Goal: Task Accomplishment & Management: Use online tool/utility

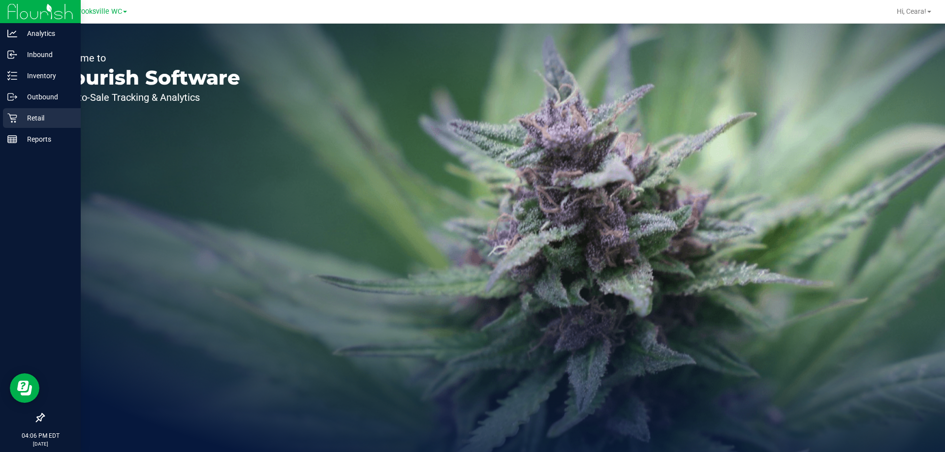
click at [34, 115] on p "Retail" at bounding box center [46, 118] width 59 height 12
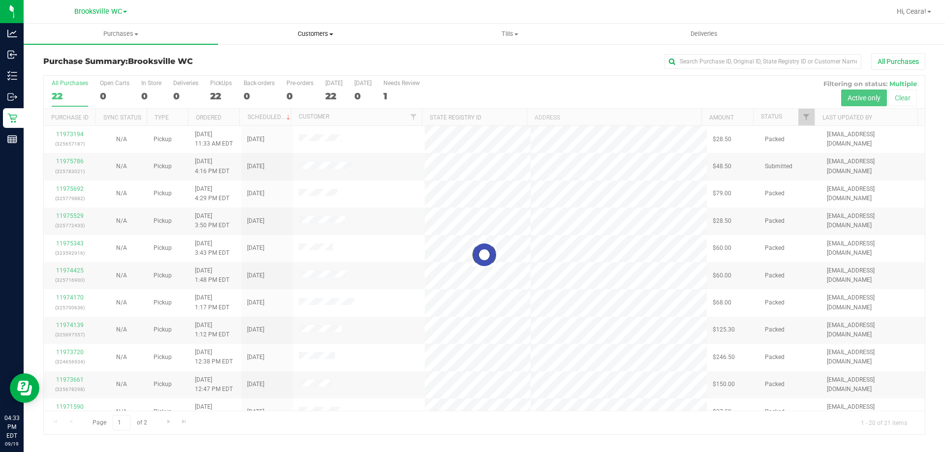
click at [316, 31] on span "Customers" at bounding box center [315, 34] width 193 height 9
click at [272, 55] on span "All customers" at bounding box center [253, 59] width 71 height 8
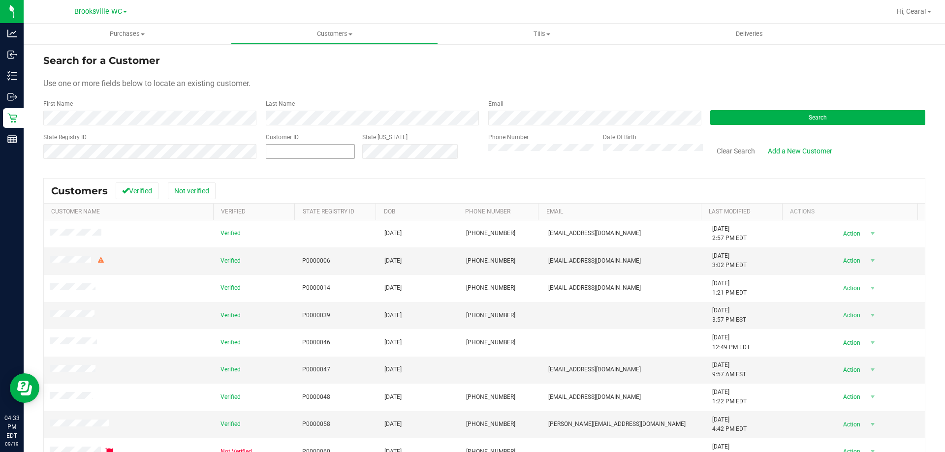
click at [318, 146] on span at bounding box center [310, 151] width 89 height 15
type input "11973042"
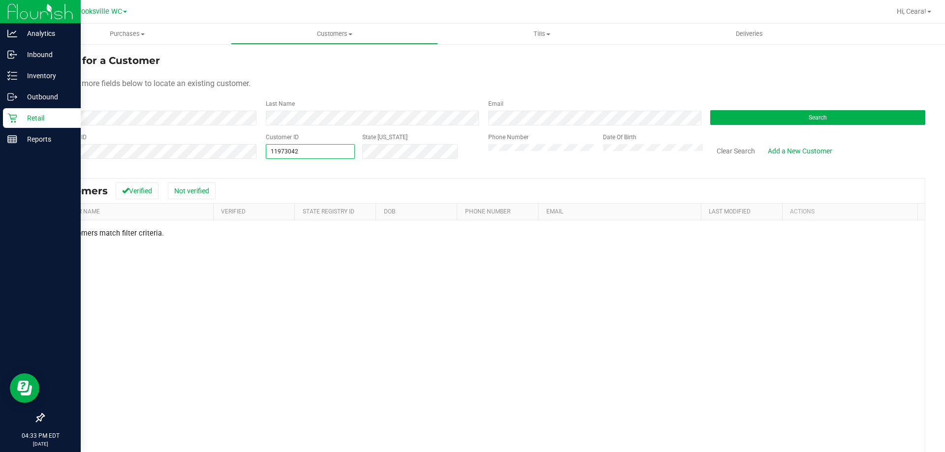
drag, startPoint x: 336, startPoint y: 149, endPoint x: 21, endPoint y: 119, distance: 316.9
click at [27, 119] on div "Search for a Customer Use one or more fields below to locate an existing custom…" at bounding box center [484, 291] width 921 height 496
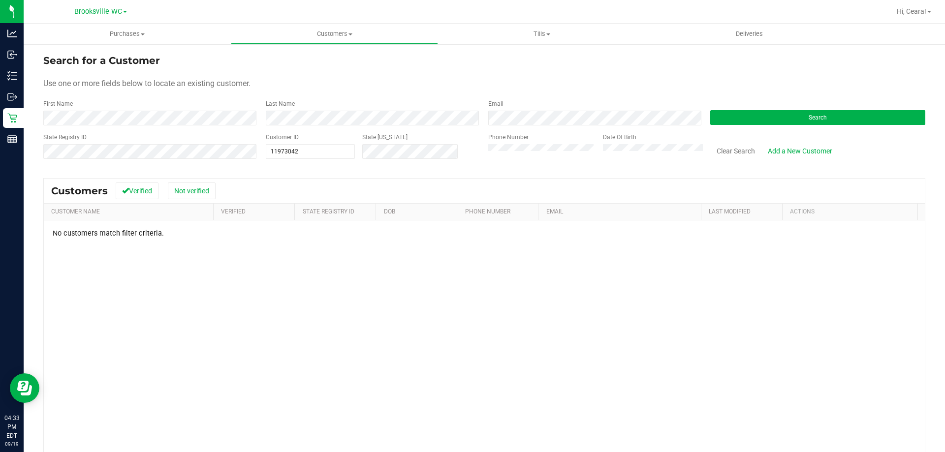
drag, startPoint x: 291, startPoint y: 143, endPoint x: 569, endPoint y: 181, distance: 280.1
click at [569, 181] on div "Customers Verified Not verified" at bounding box center [484, 191] width 881 height 25
click at [285, 155] on span "11973042 11973042" at bounding box center [310, 151] width 89 height 15
click at [285, 155] on input "11973042" at bounding box center [310, 152] width 88 height 14
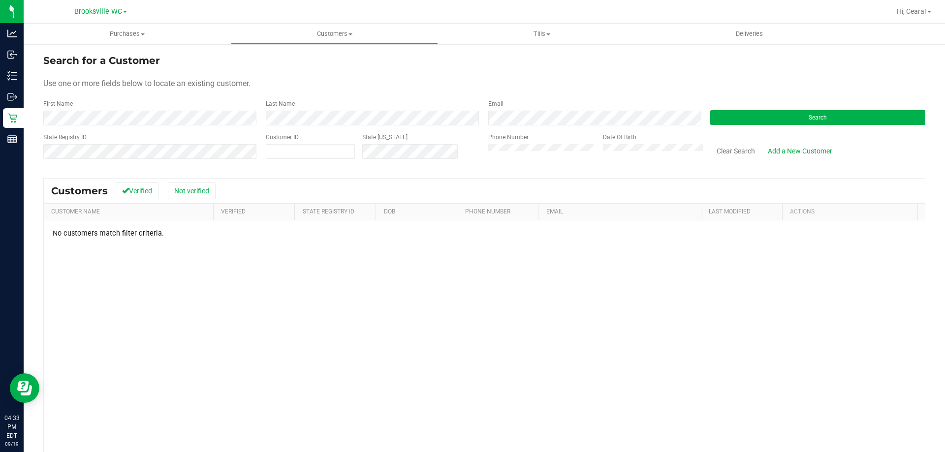
click at [615, 76] on form "Search for a Customer Use one or more fields below to locate an existing custom…" at bounding box center [484, 110] width 882 height 115
click at [129, 37] on span "Purchases" at bounding box center [127, 34] width 207 height 9
click at [107, 81] on li "All purchases" at bounding box center [127, 83] width 207 height 12
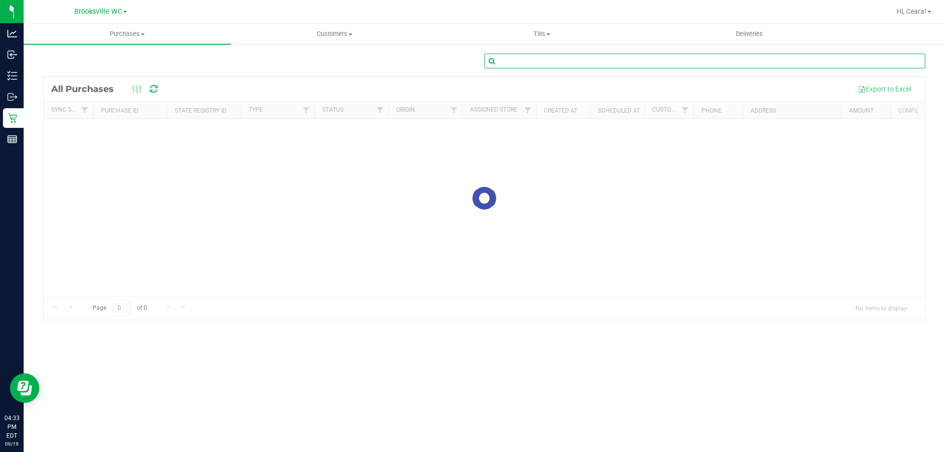
click at [686, 61] on input "text" at bounding box center [704, 61] width 441 height 15
drag, startPoint x: 638, startPoint y: 95, endPoint x: 590, endPoint y: 62, distance: 58.8
click at [590, 62] on input "text" at bounding box center [704, 61] width 441 height 15
paste input "11973042"
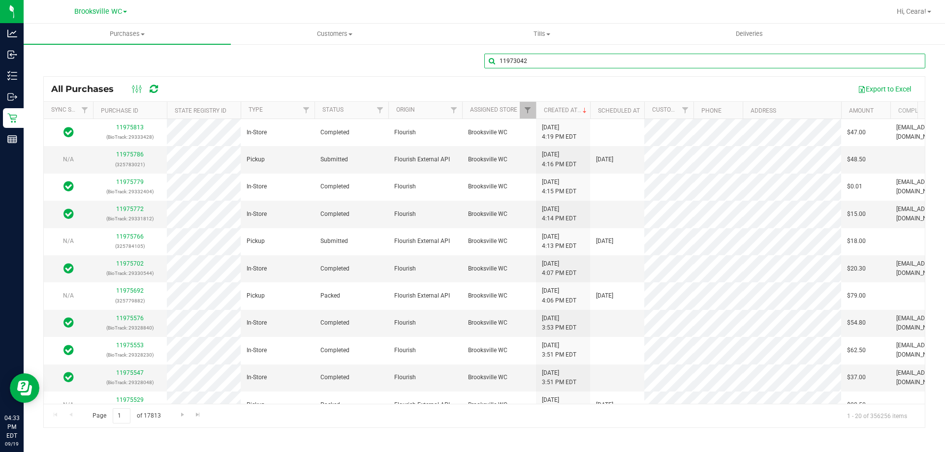
type input "11973042"
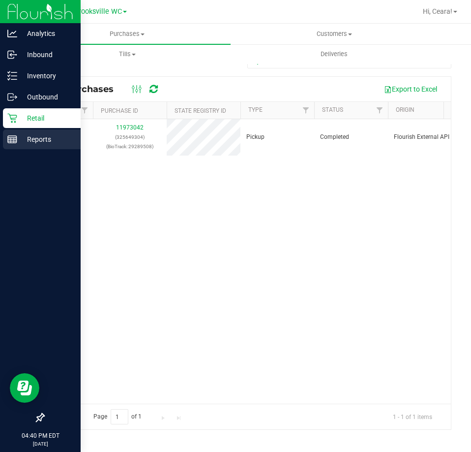
click at [19, 139] on p "Reports" at bounding box center [46, 139] width 59 height 12
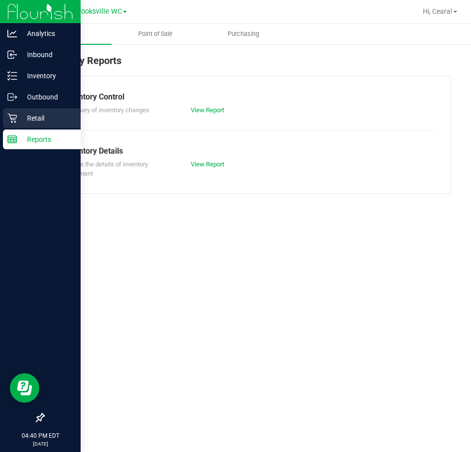
click at [42, 123] on p "Retail" at bounding box center [46, 118] width 59 height 12
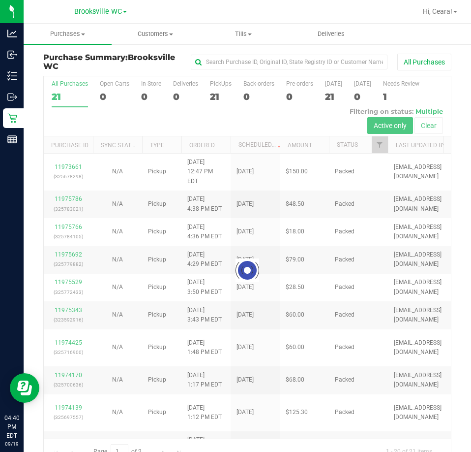
click at [379, 147] on div at bounding box center [247, 269] width 407 height 387
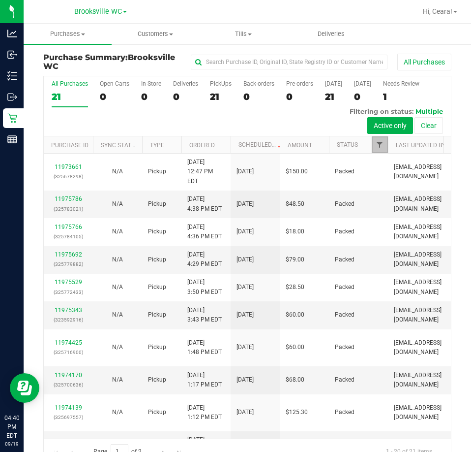
click at [381, 145] on span "Filter" at bounding box center [380, 145] width 8 height 8
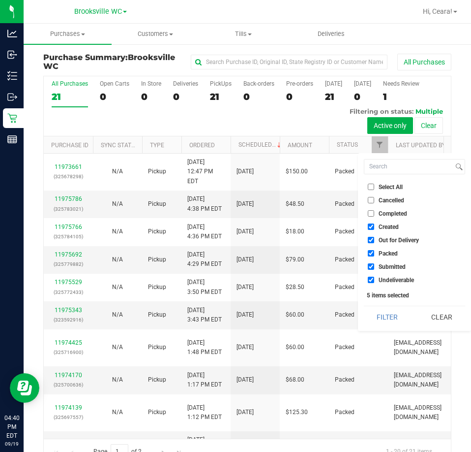
click at [387, 188] on span "Select All" at bounding box center [391, 187] width 24 height 6
click at [375, 188] on input "Select All" at bounding box center [371, 187] width 6 height 6
checkbox input "true"
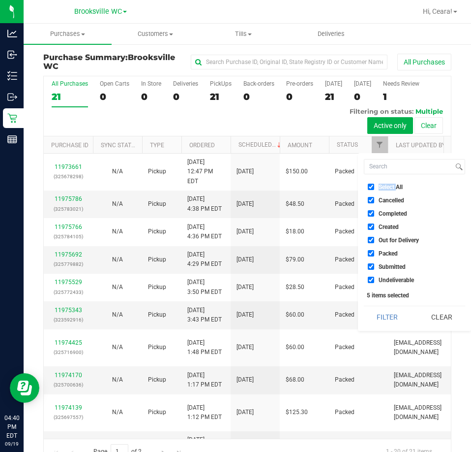
click at [387, 188] on span "Select All" at bounding box center [391, 187] width 24 height 6
click at [375, 188] on input "Select All" at bounding box center [371, 187] width 6 height 6
checkbox input "false"
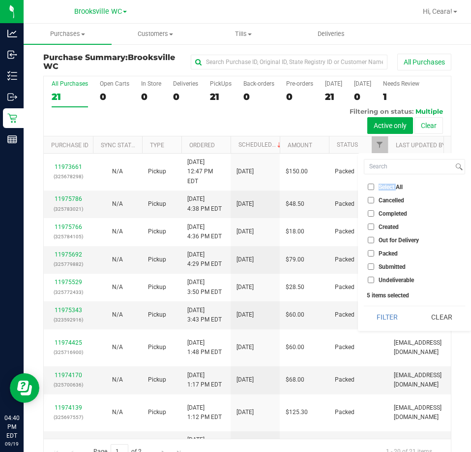
checkbox input "false"
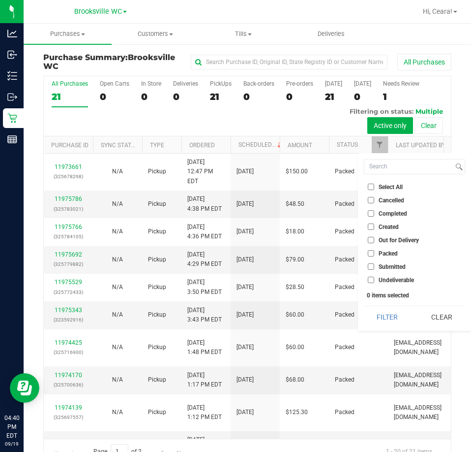
click at [382, 267] on span "Submitted" at bounding box center [392, 267] width 27 height 6
click at [375, 267] on input "Submitted" at bounding box center [371, 266] width 6 height 6
checkbox input "true"
click at [383, 317] on button "Filter" at bounding box center [387, 317] width 47 height 22
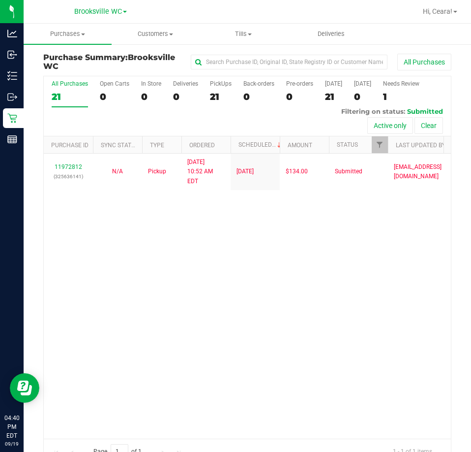
click at [162, 234] on div "11972812 (325636141) N/A Pickup [DATE] 10:52 AM EDT 9/19/2025 $134.00 Submitted…" at bounding box center [247, 296] width 407 height 284
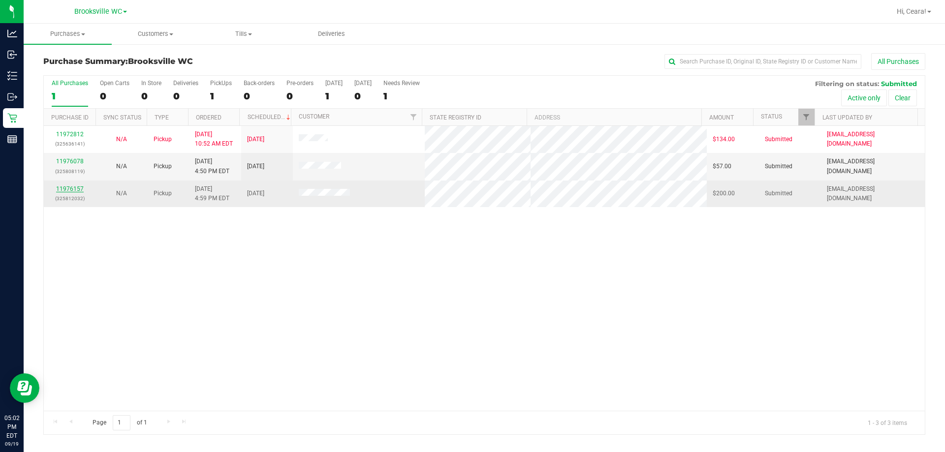
click at [62, 186] on link "11976157" at bounding box center [70, 189] width 28 height 7
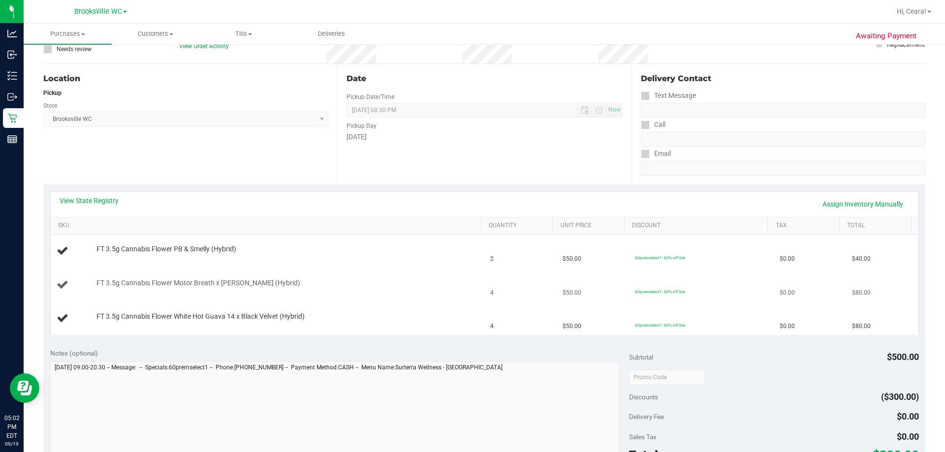
scroll to position [98, 0]
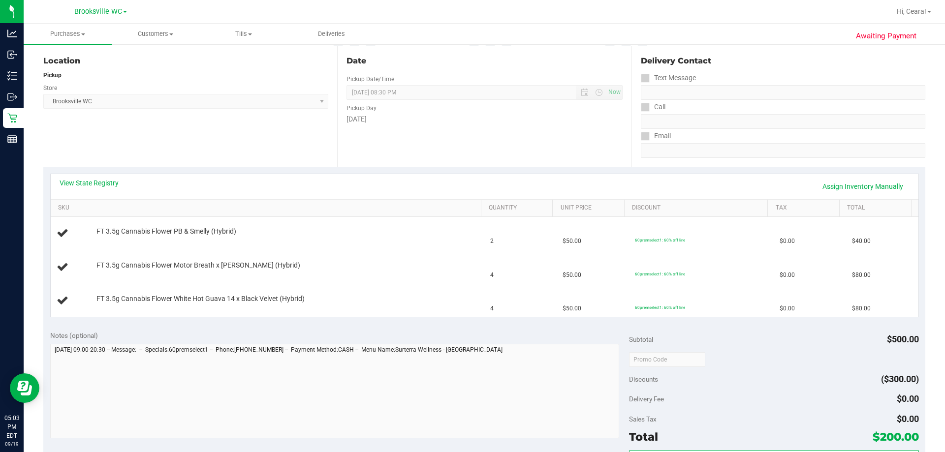
click at [409, 177] on div "View State Registry Assign Inventory Manually" at bounding box center [485, 186] width 868 height 25
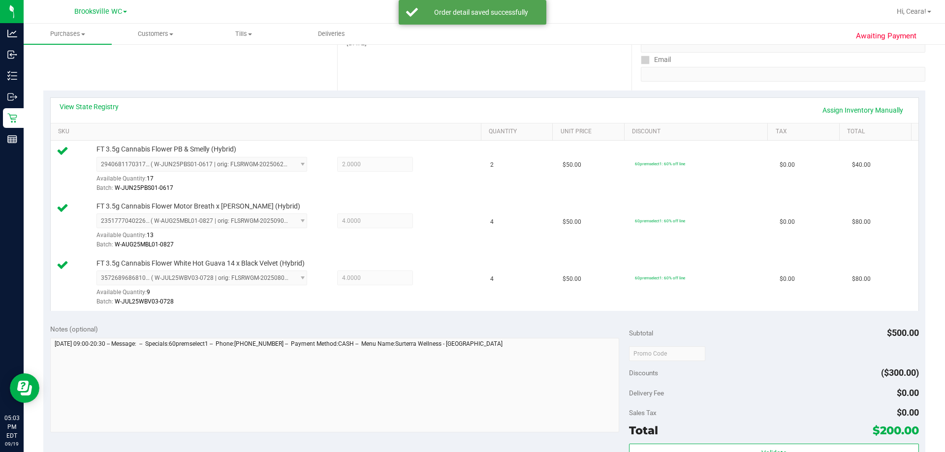
scroll to position [246, 0]
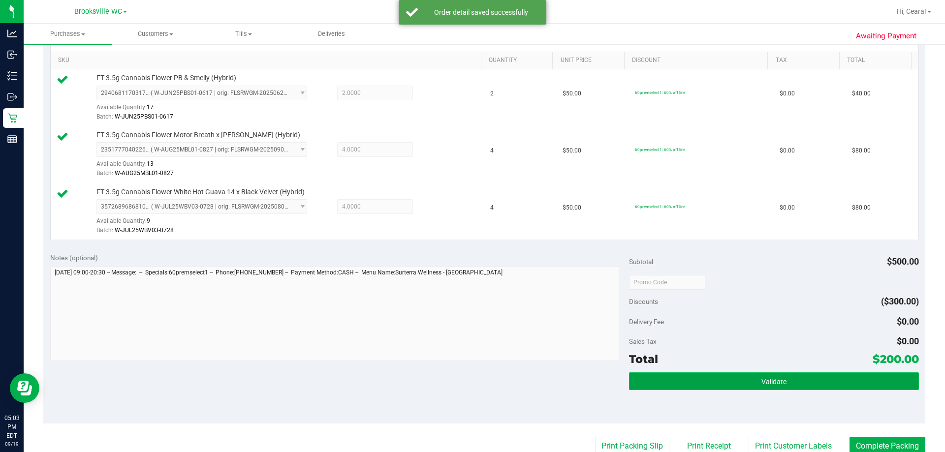
click at [787, 379] on button "Validate" at bounding box center [773, 382] width 289 height 18
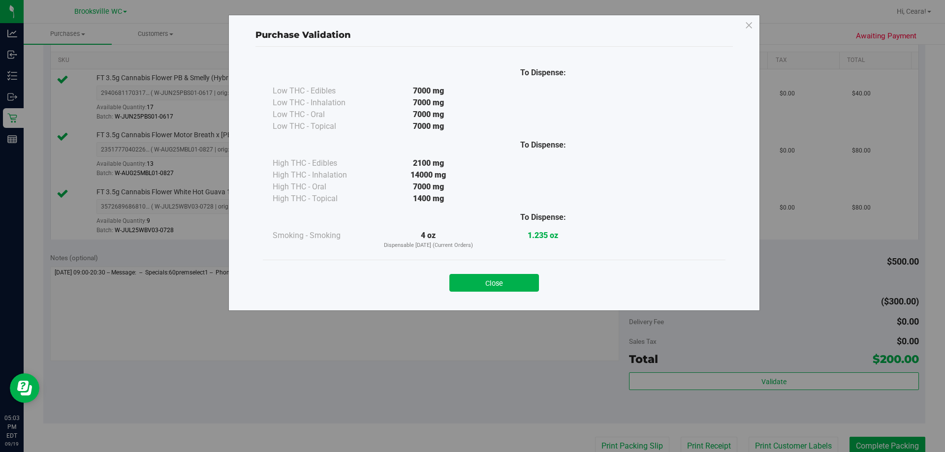
click at [529, 284] on button "Close" at bounding box center [494, 283] width 90 height 18
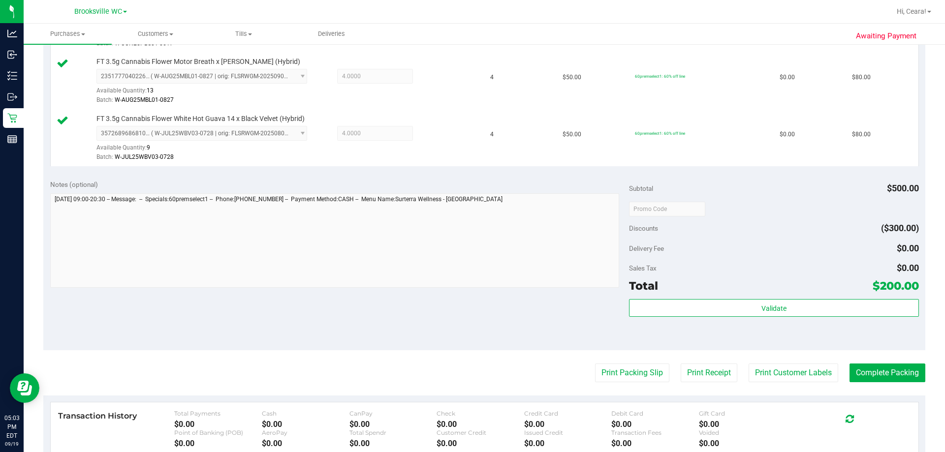
scroll to position [467, 0]
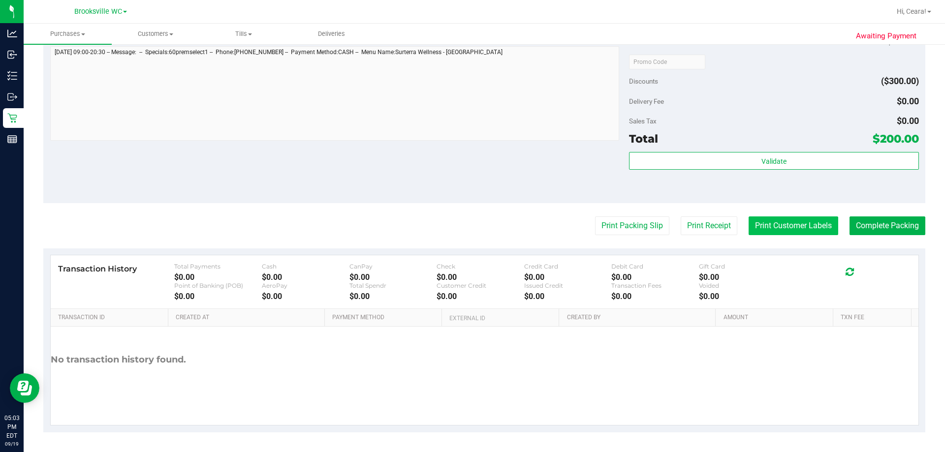
click at [791, 230] on button "Print Customer Labels" at bounding box center [794, 226] width 90 height 19
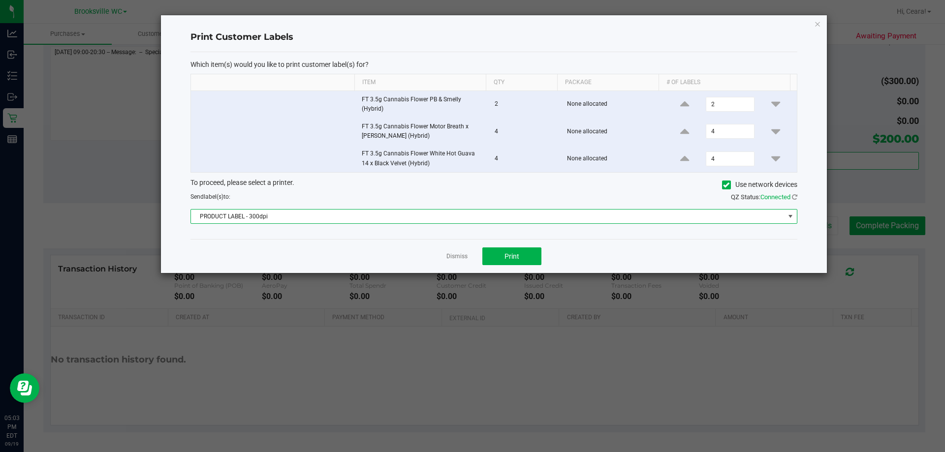
click at [278, 220] on span "PRODUCT LABEL - 300dpi" at bounding box center [488, 217] width 594 height 14
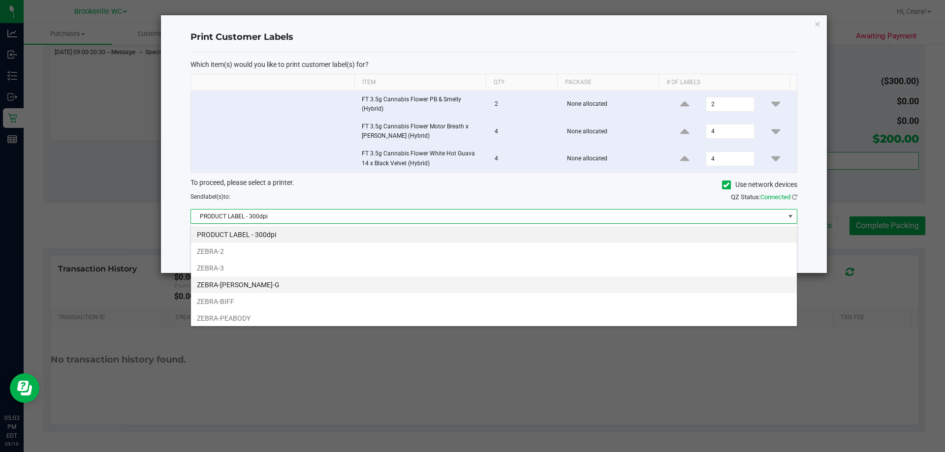
scroll to position [15, 606]
click at [250, 279] on li "ZEBRA-[PERSON_NAME]-G" at bounding box center [494, 285] width 606 height 17
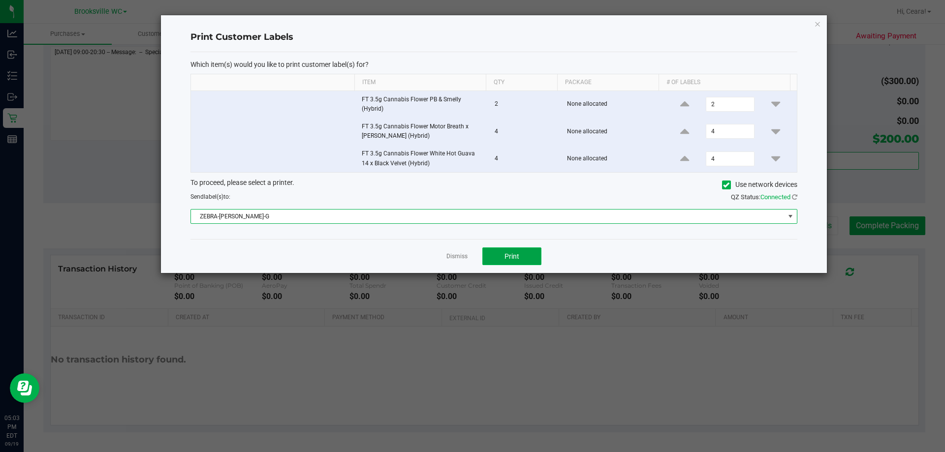
click at [524, 258] on button "Print" at bounding box center [511, 257] width 59 height 18
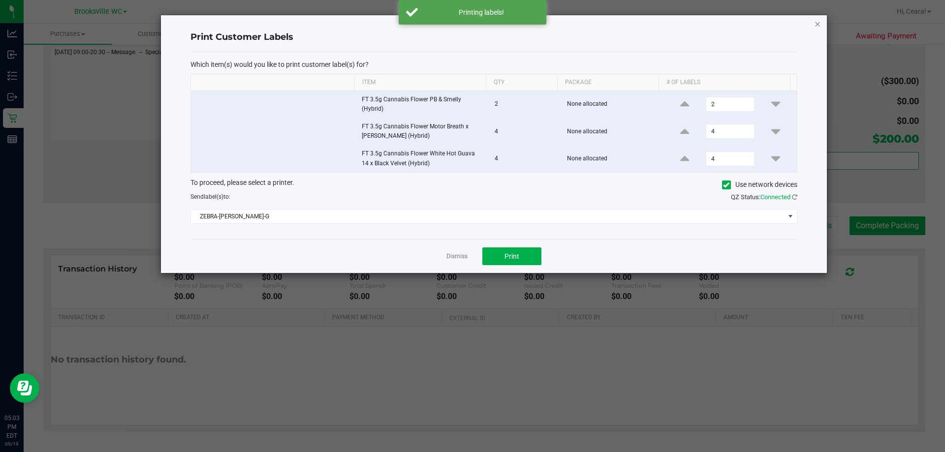
click at [817, 22] on icon "button" at bounding box center [817, 24] width 7 height 12
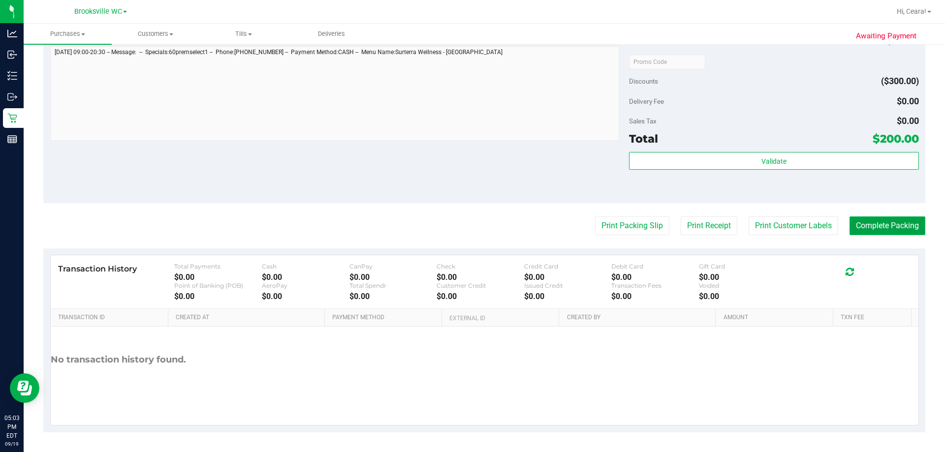
click at [874, 231] on button "Complete Packing" at bounding box center [887, 226] width 76 height 19
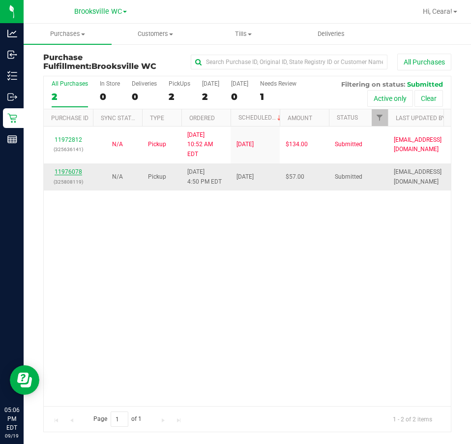
click at [63, 168] on link "11976078" at bounding box center [69, 171] width 28 height 7
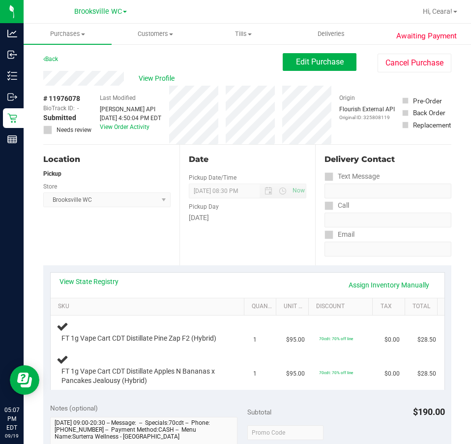
drag, startPoint x: 194, startPoint y: 286, endPoint x: 173, endPoint y: 287, distance: 21.2
click at [191, 287] on div "View State Registry Assign Inventory Manually" at bounding box center [248, 285] width 376 height 17
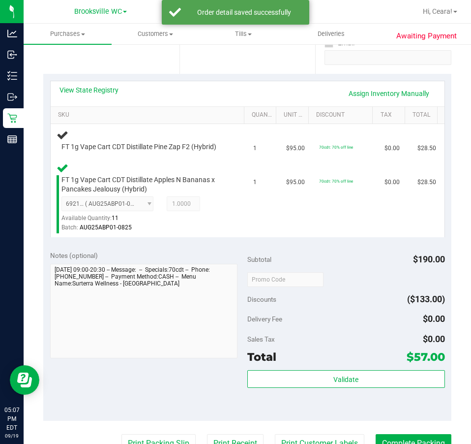
scroll to position [197, 0]
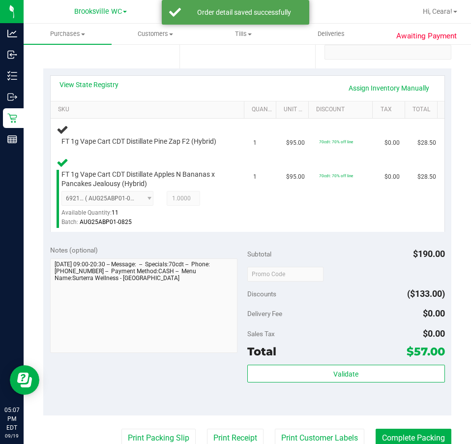
click at [206, 71] on div "View State Registry Assign Inventory Manually SKU Quantity Unit Price Discount …" at bounding box center [247, 153] width 408 height 170
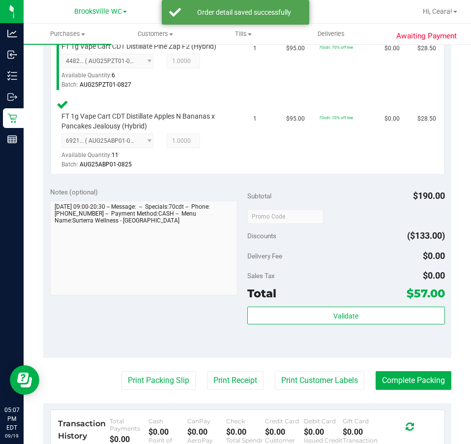
scroll to position [344, 0]
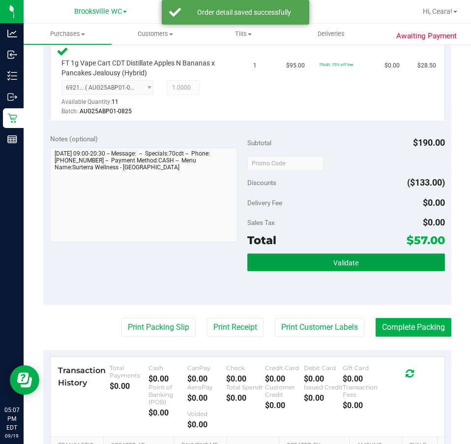
click at [340, 258] on button "Validate" at bounding box center [347, 262] width 198 height 18
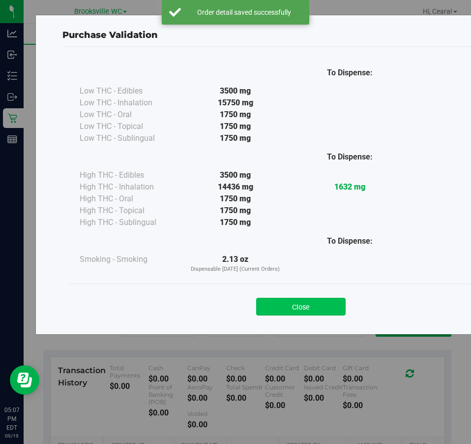
click at [297, 308] on button "Close" at bounding box center [301, 307] width 90 height 18
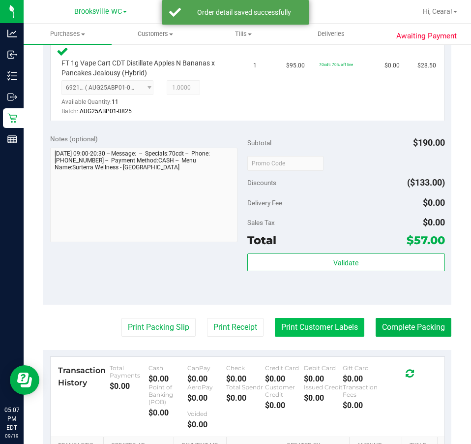
click at [301, 330] on button "Print Customer Labels" at bounding box center [320, 327] width 90 height 19
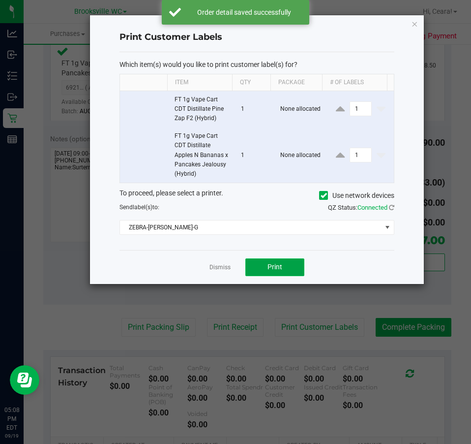
click at [270, 269] on span "Print" at bounding box center [275, 267] width 15 height 8
click at [416, 26] on icon "button" at bounding box center [415, 24] width 7 height 12
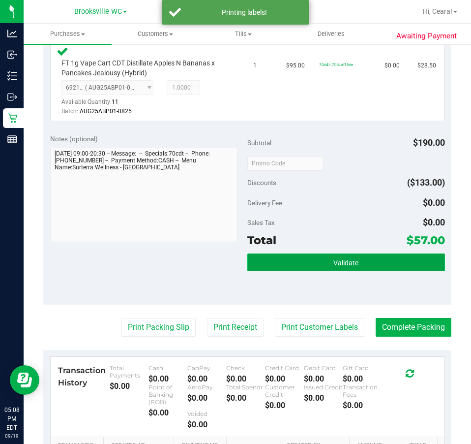
click at [377, 263] on button "Validate" at bounding box center [347, 262] width 198 height 18
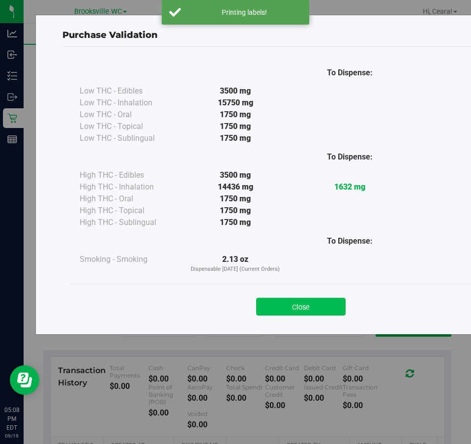
drag, startPoint x: 297, startPoint y: 307, endPoint x: 388, endPoint y: 328, distance: 94.0
click at [297, 307] on button "Close" at bounding box center [301, 307] width 90 height 18
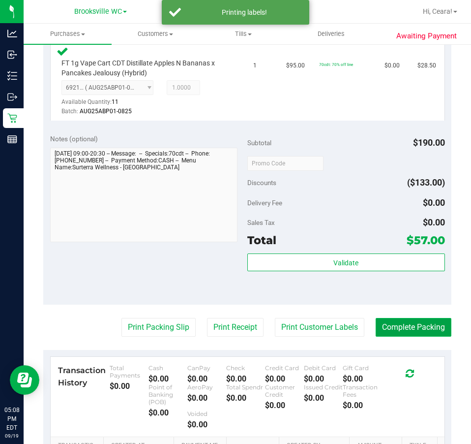
click at [389, 328] on button "Complete Packing" at bounding box center [414, 327] width 76 height 19
